Goal: Task Accomplishment & Management: Manage account settings

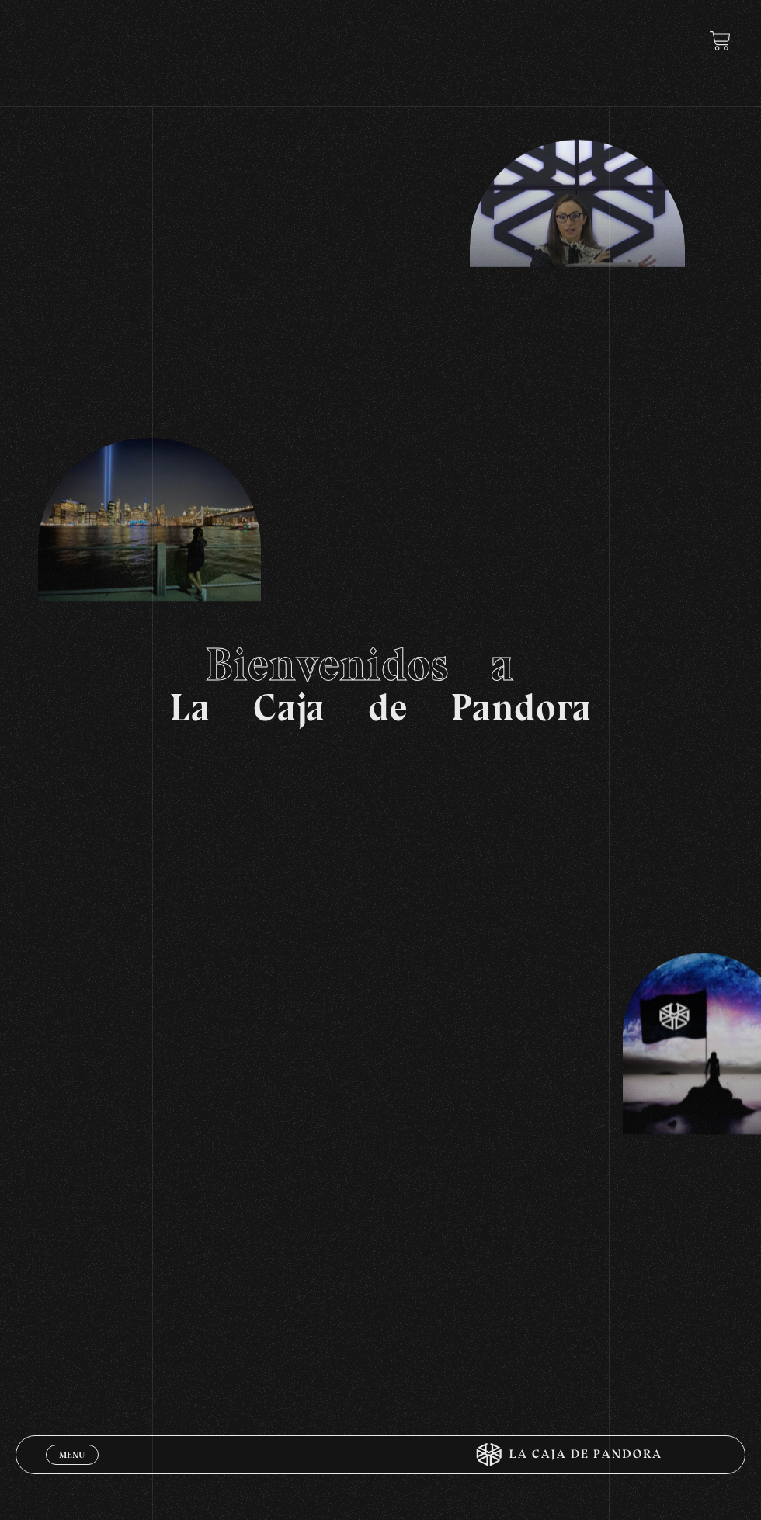
click at [68, 1455] on span "Menu" at bounding box center [72, 1455] width 26 height 9
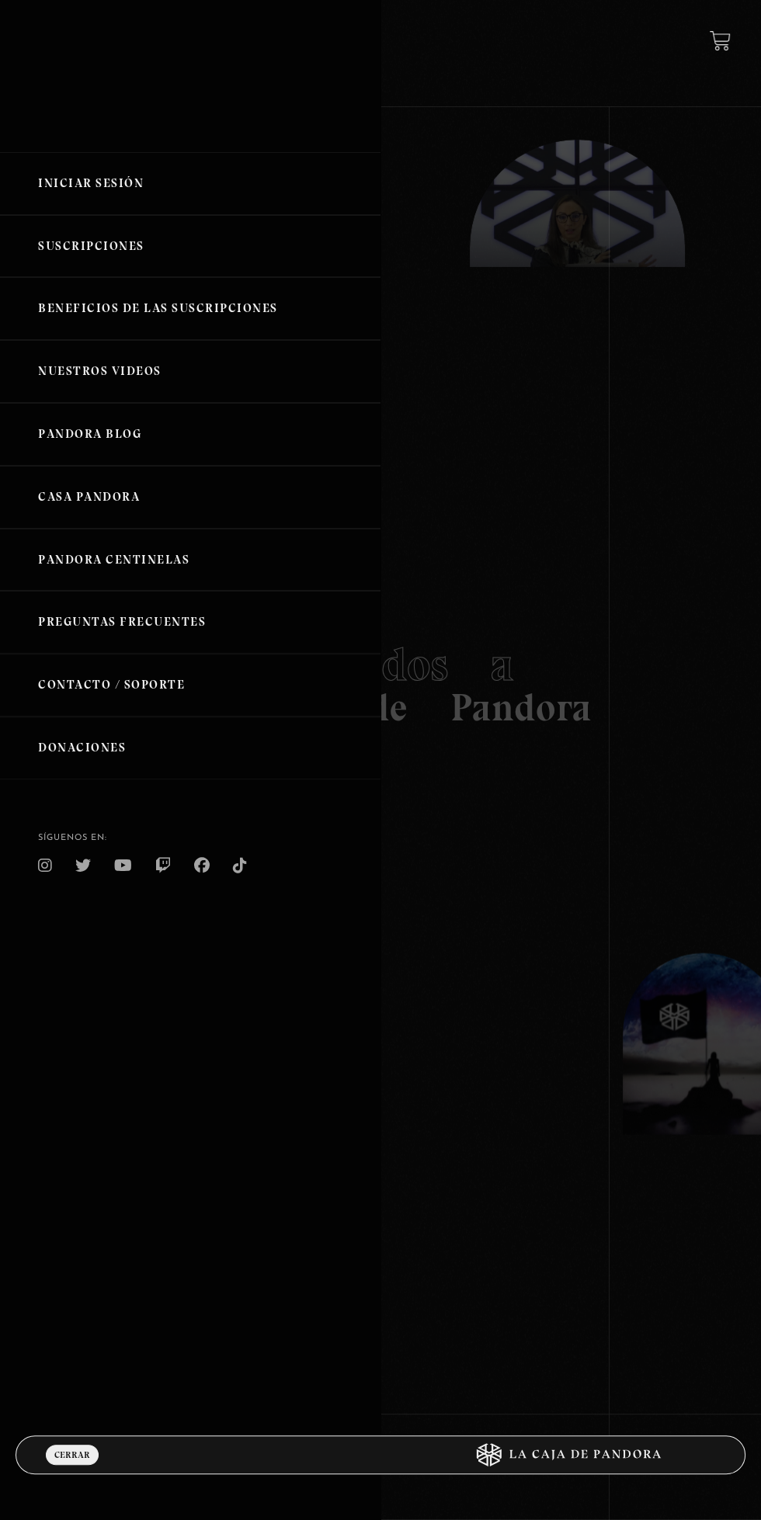
click at [96, 182] on link "Iniciar Sesión" at bounding box center [190, 183] width 380 height 63
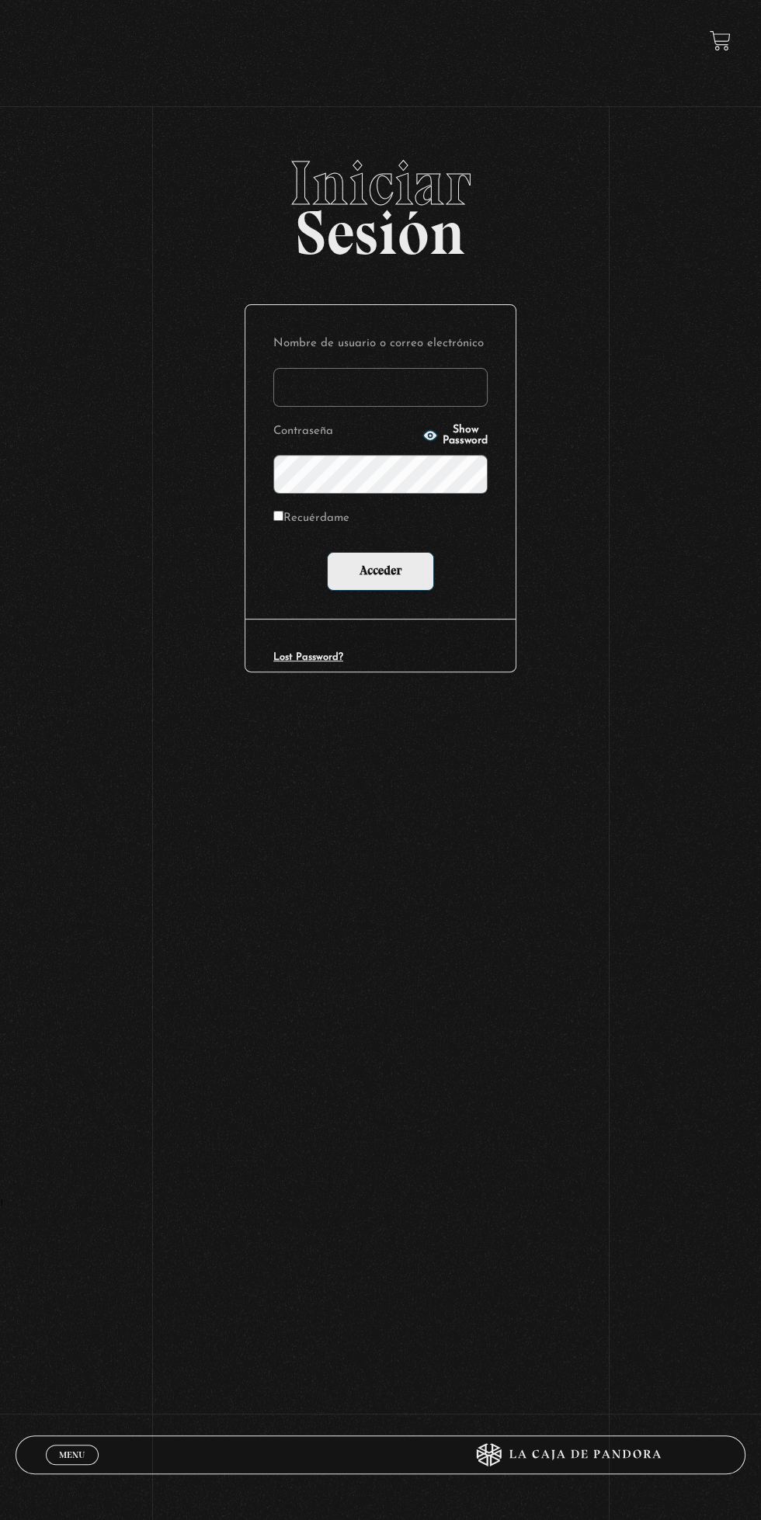
click at [346, 392] on input "Nombre de usuario o correo electrónico" at bounding box center [380, 387] width 214 height 39
type input "mval93@gmail.com"
click at [327, 552] on input "Acceder" at bounding box center [380, 571] width 107 height 39
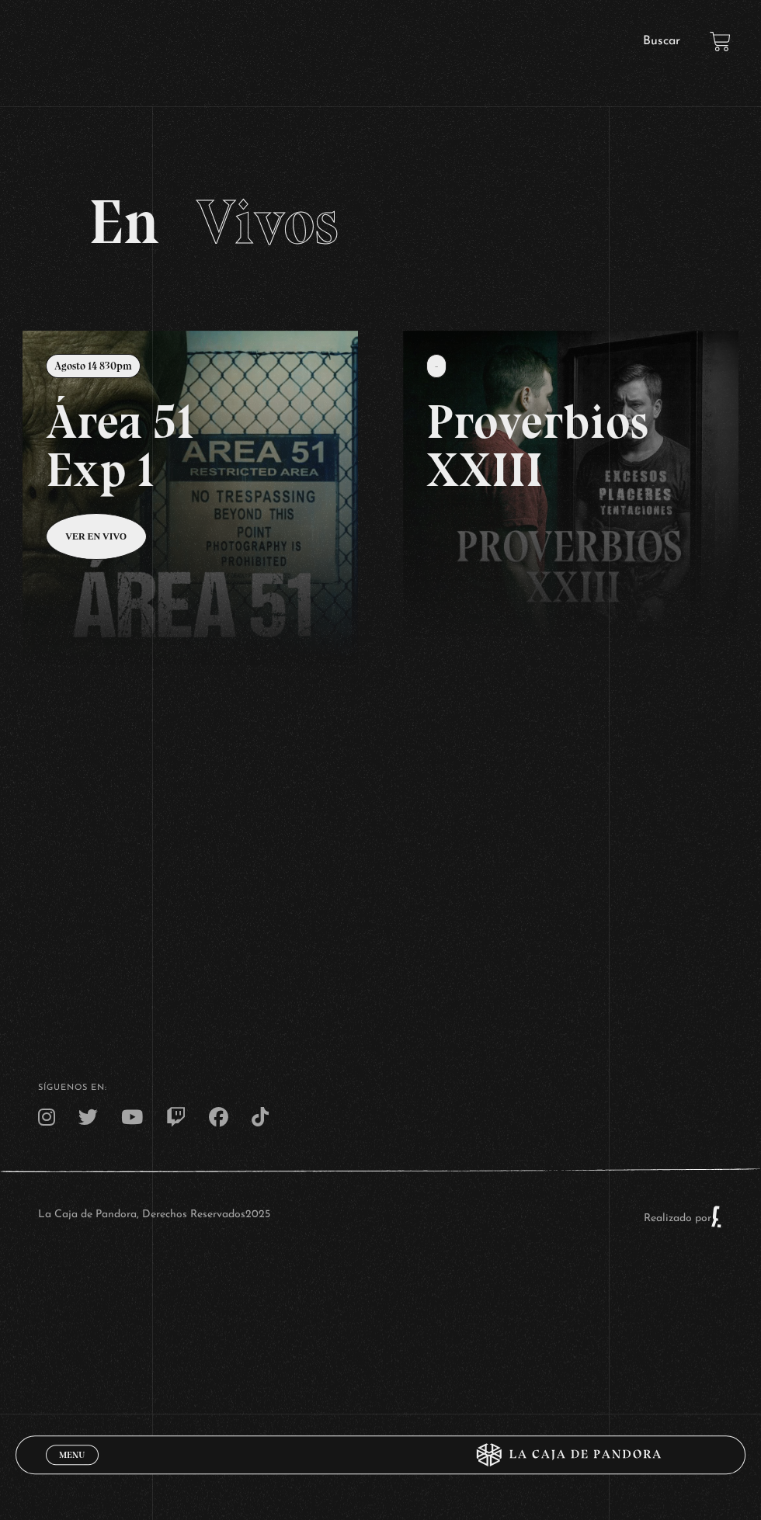
click at [71, 1455] on span "Menu" at bounding box center [72, 1455] width 26 height 9
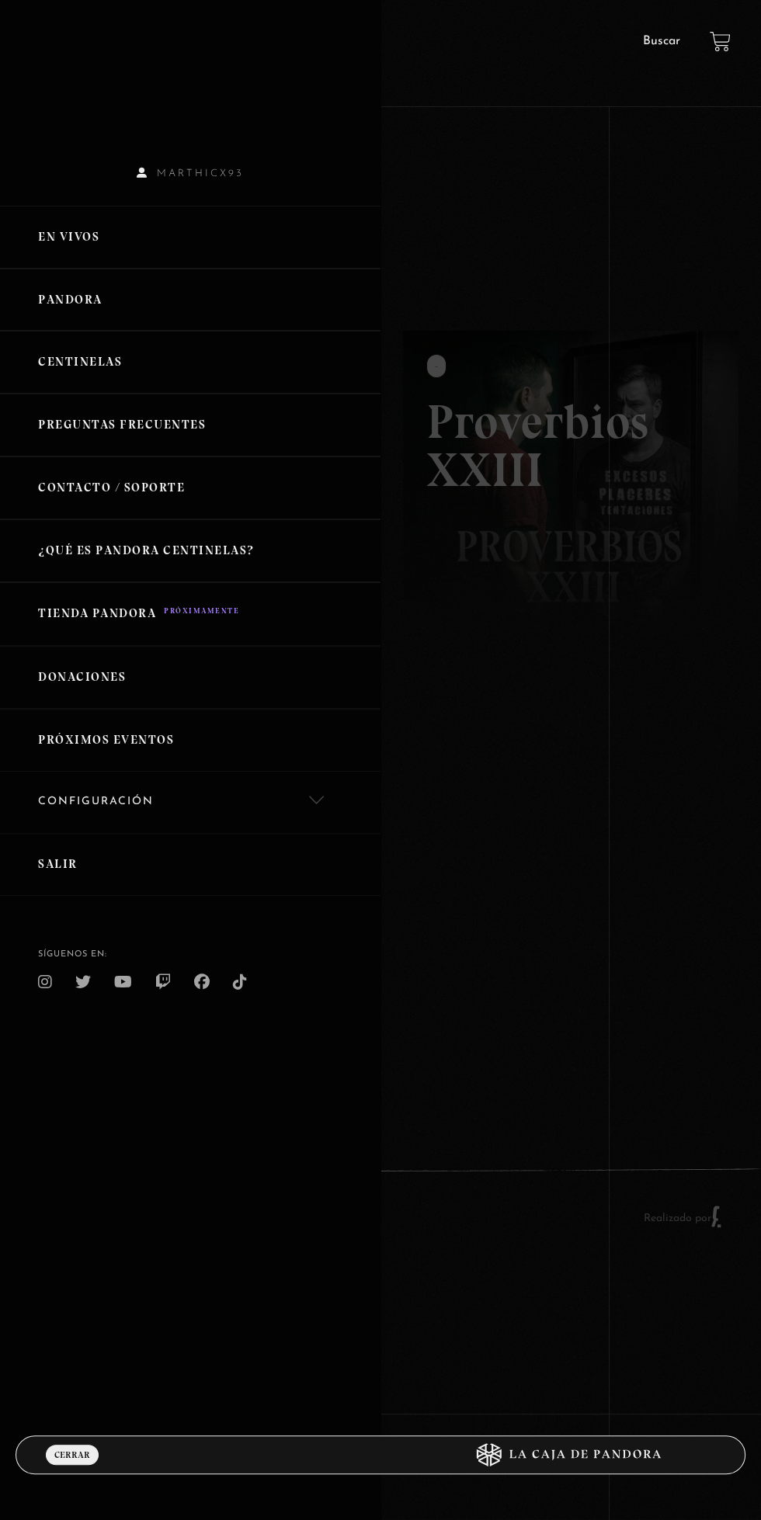
click at [68, 304] on link "Pandora" at bounding box center [190, 300] width 380 height 63
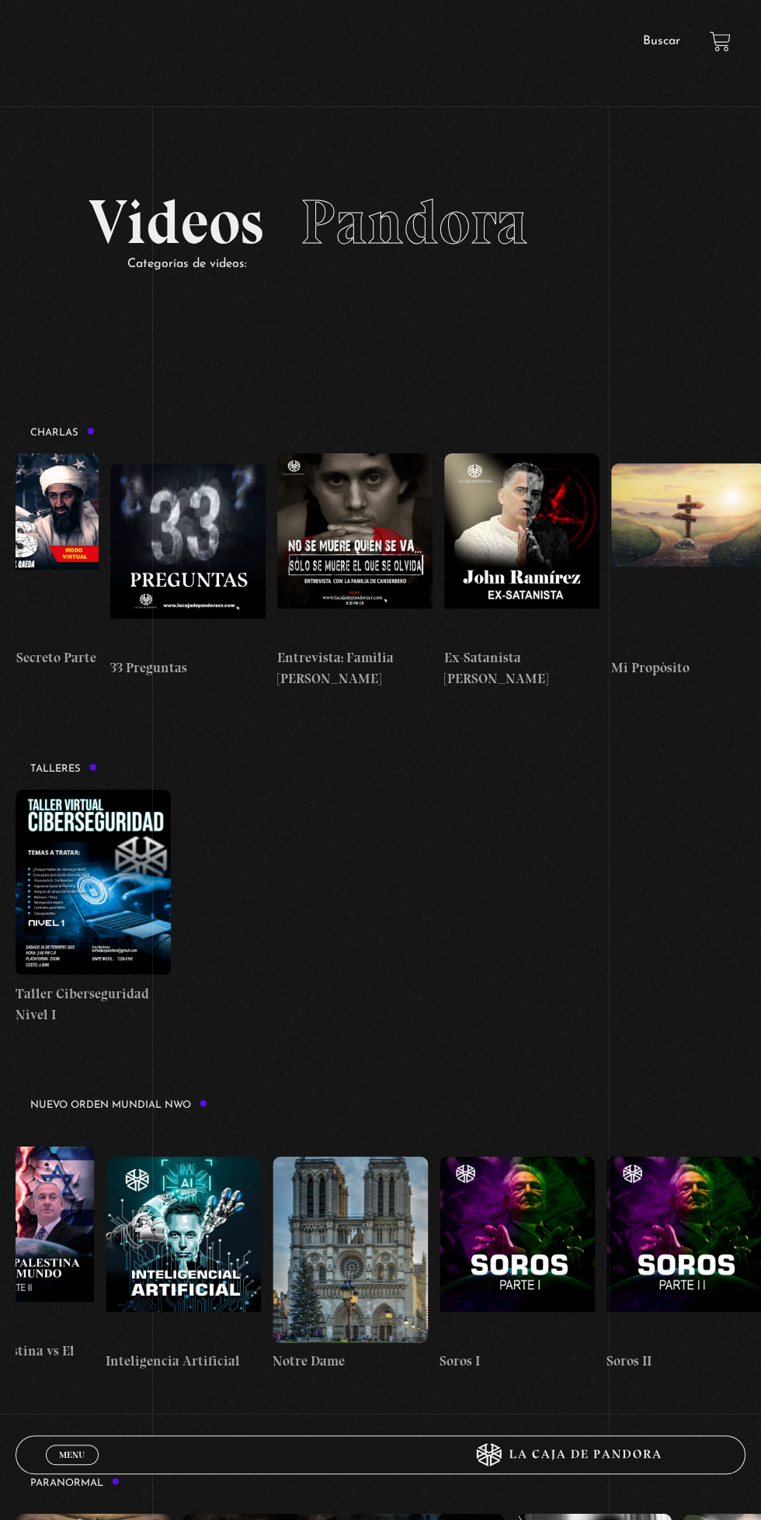
scroll to position [0, 414]
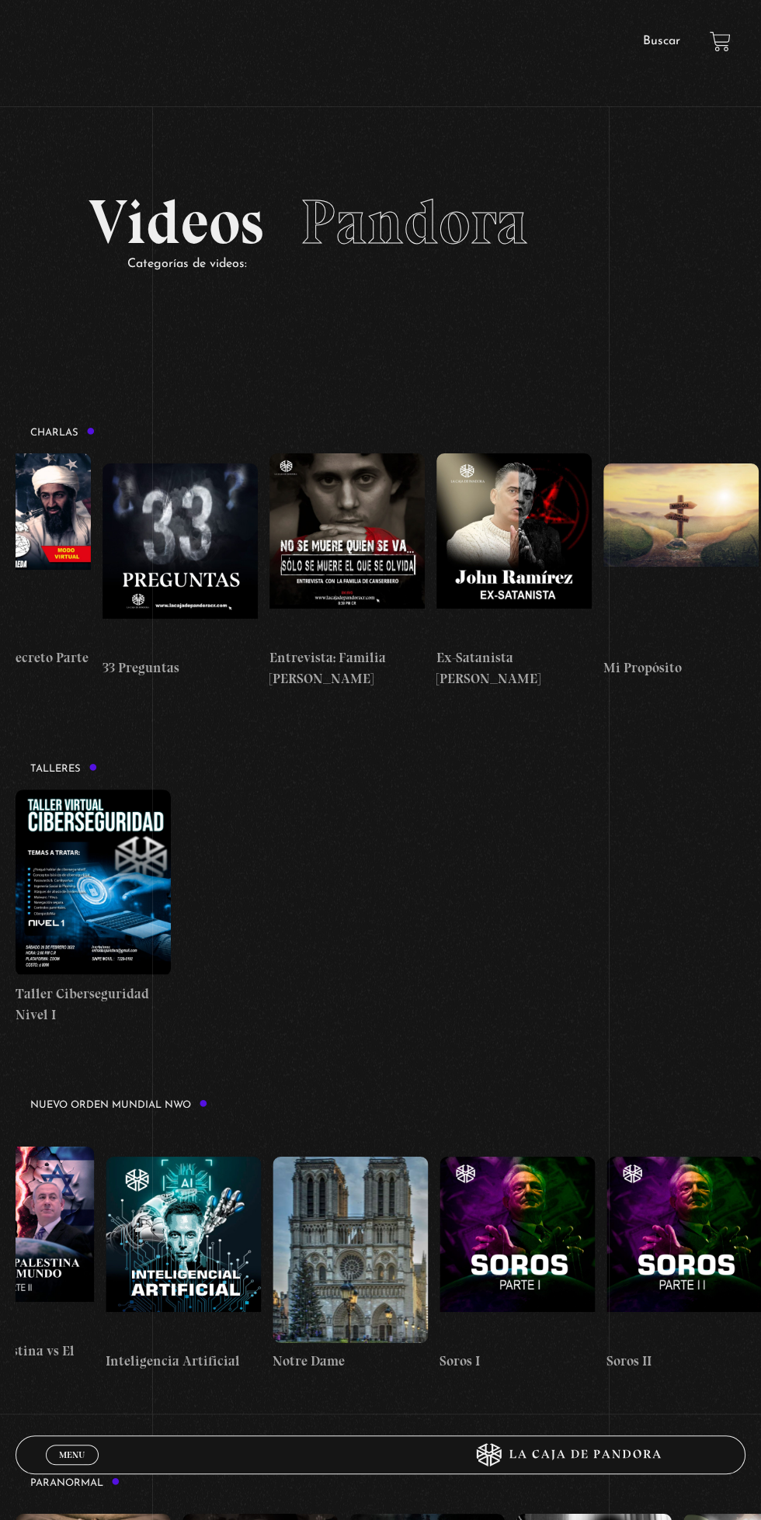
click at [57, 1449] on link "Menu Cerrar" at bounding box center [72, 1455] width 53 height 20
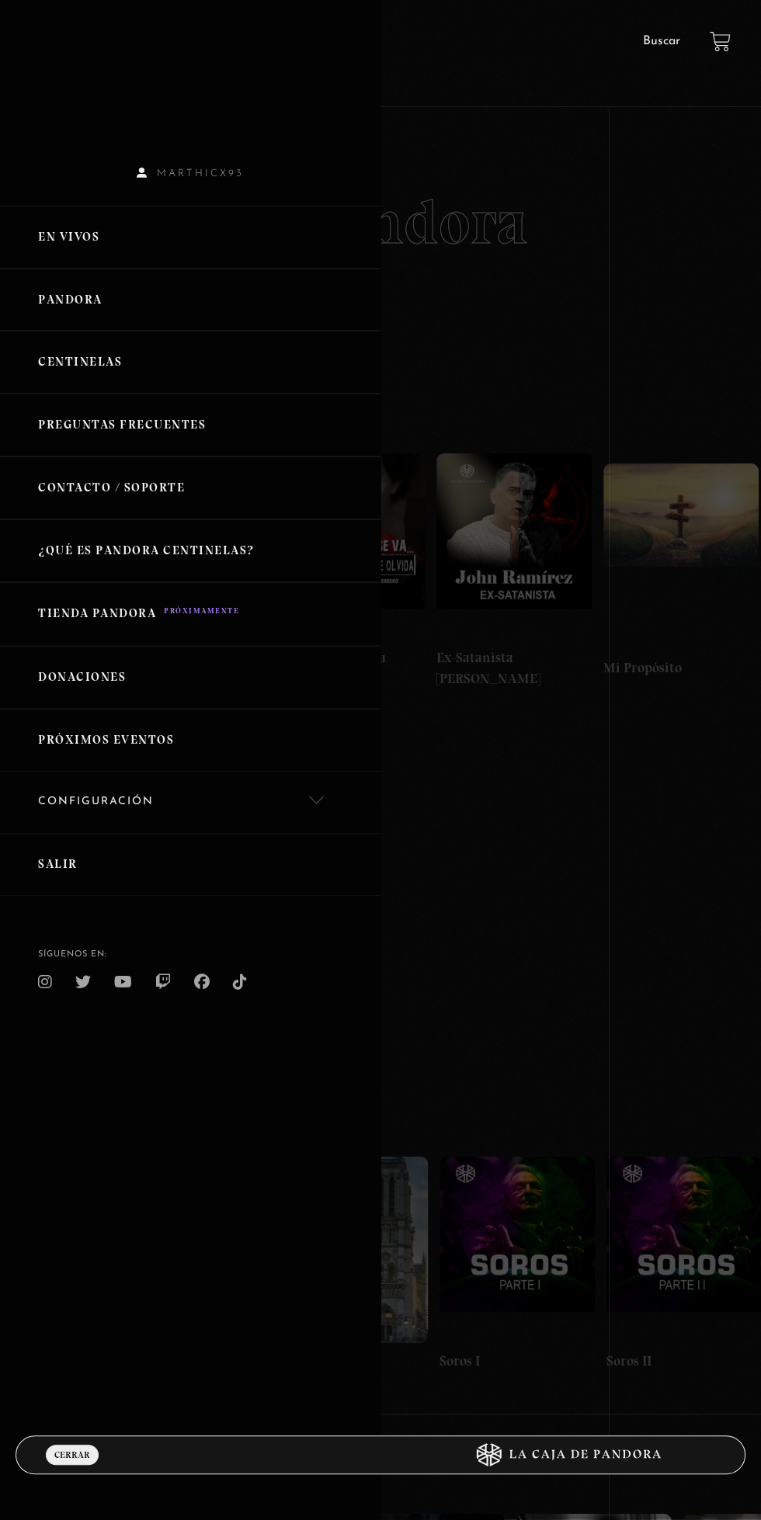
click at [92, 858] on link "Salir" at bounding box center [190, 864] width 380 height 63
